Goal: Find contact information: Find contact information

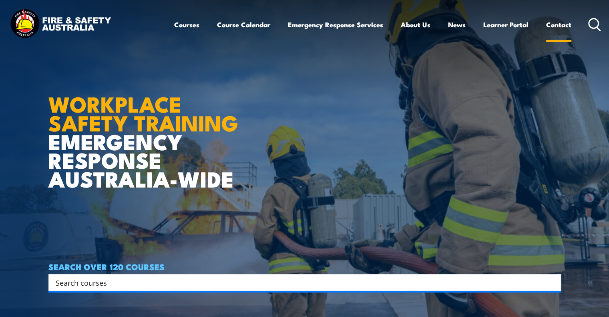
click at [563, 28] on link "Contact" at bounding box center [558, 24] width 25 height 21
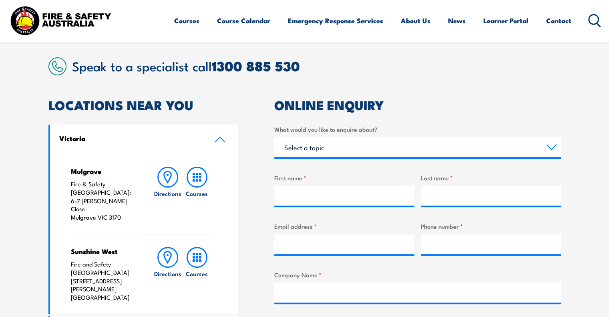
scroll to position [280, 0]
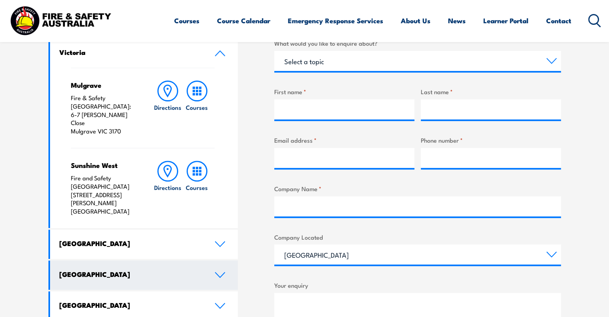
click at [216, 260] on link "[GEOGRAPHIC_DATA]" at bounding box center [144, 274] width 188 height 29
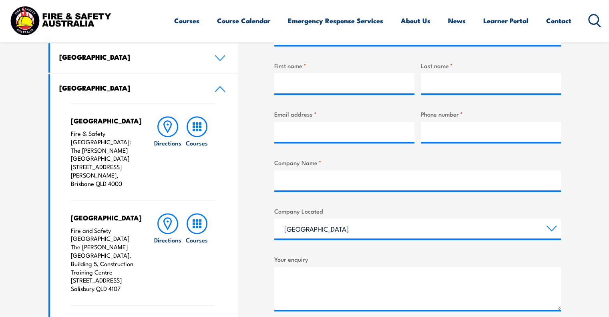
scroll to position [320, 0]
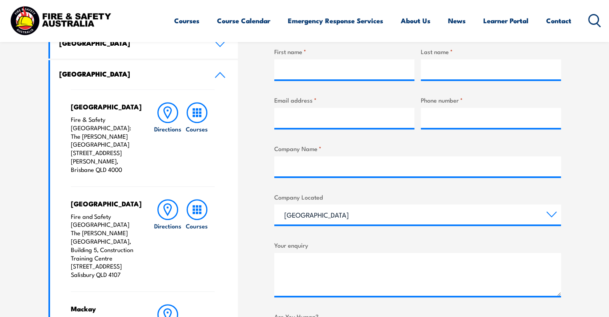
drag, startPoint x: 71, startPoint y: 198, endPoint x: 130, endPoint y: 259, distance: 85.0
click at [130, 259] on p "Fire and Safety Australia The Bob Marshman Building, Building 5, Construction T…" at bounding box center [104, 245] width 67 height 66
copy p "Fire and Safety Australia The Bob Marshman Building, Building 5, Construction T…"
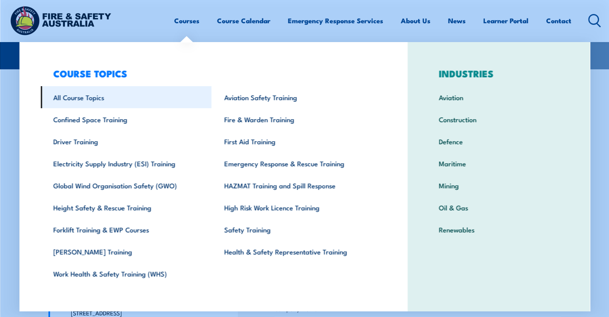
scroll to position [0, 0]
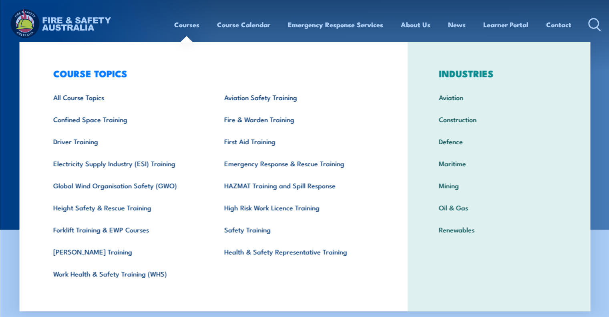
click at [83, 20] on img at bounding box center [60, 24] width 105 height 34
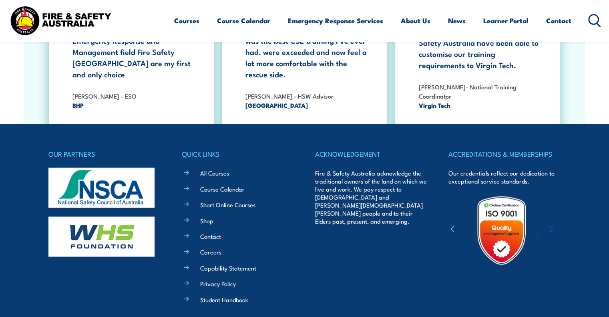
scroll to position [1464, 0]
